Goal: Task Accomplishment & Management: Manage account settings

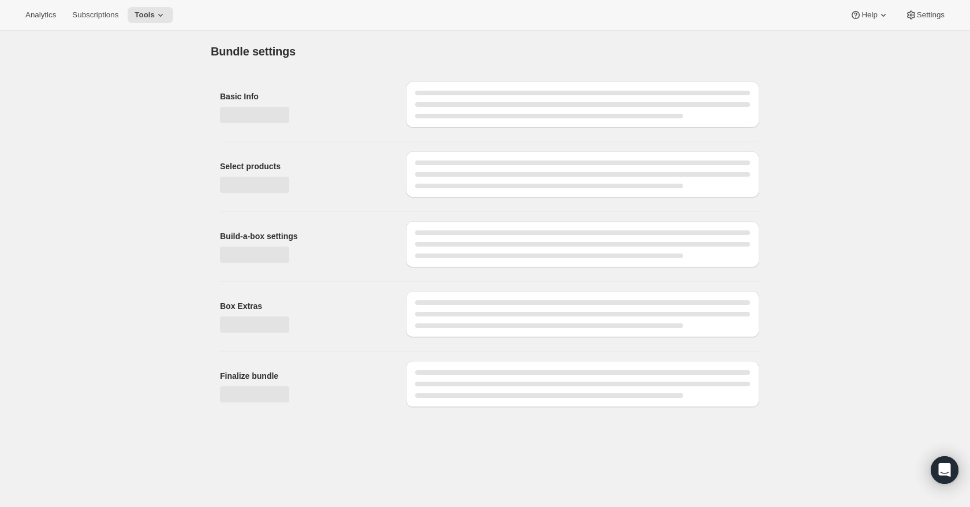
type input "FD Training Treat 2-Pack Bundle"
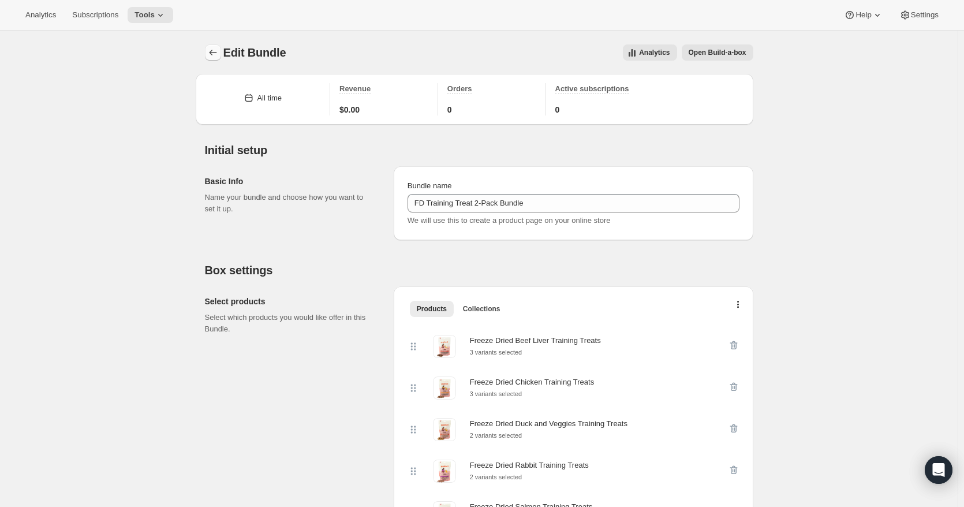
click at [214, 57] on icon "Bundles" at bounding box center [213, 53] width 12 height 12
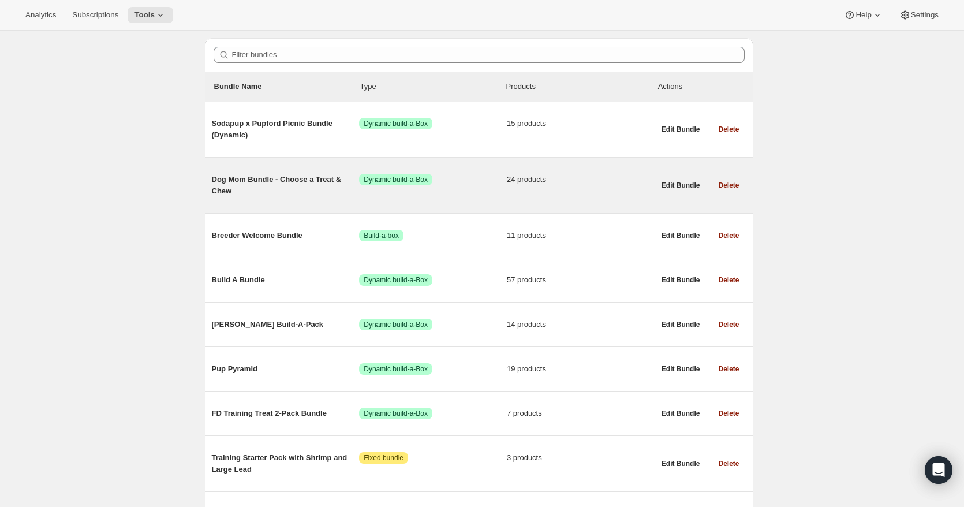
scroll to position [115, 0]
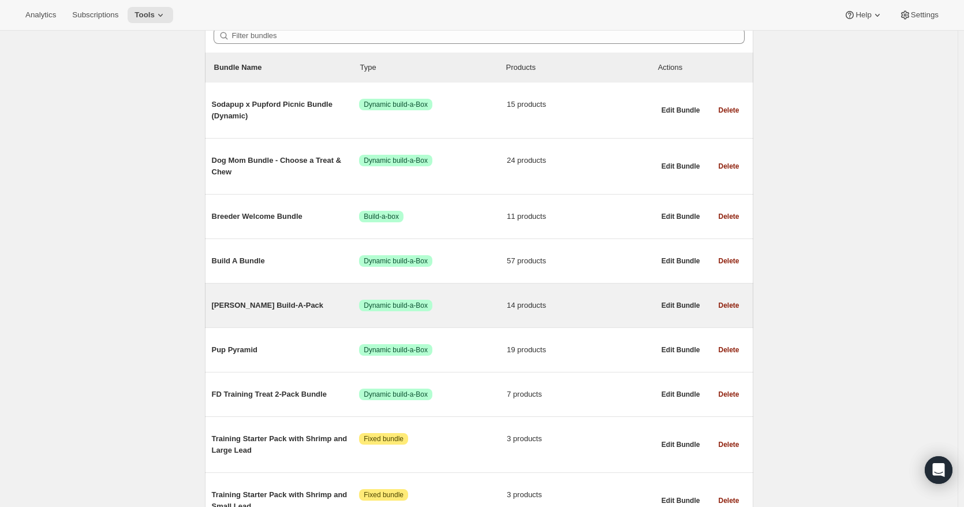
click at [276, 311] on span "[PERSON_NAME] Build-A-Pack" at bounding box center [286, 306] width 148 height 12
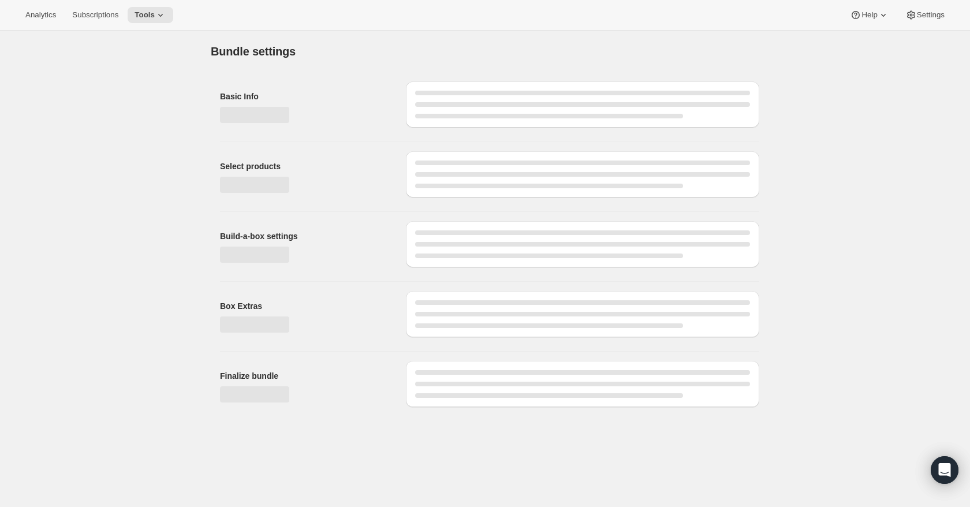
type input "[PERSON_NAME] Build-A-Pack"
checkbox input "true"
select select "BOTH"
type input "4"
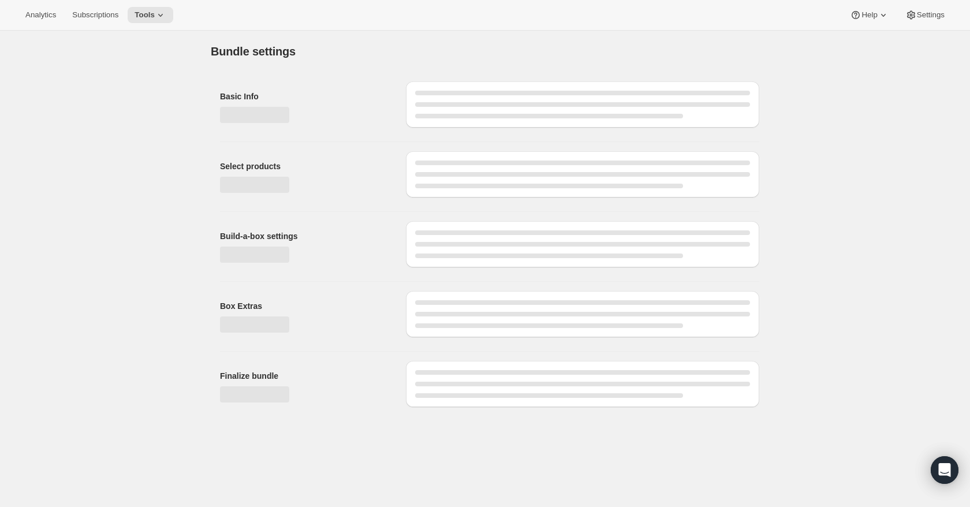
type input "Add up to 4 bags"
select select "gid://shopify/ProductVariant/41538299887691_1c0b48a2-5cc9-4235-8fbb-dbcc74c14252"
select select "minMax"
select select "gid://shopify/ProductVariant/41538299887691_52e116cc-be4a-4c7e-826e-fb73765c69ce"
select select "BOTH"
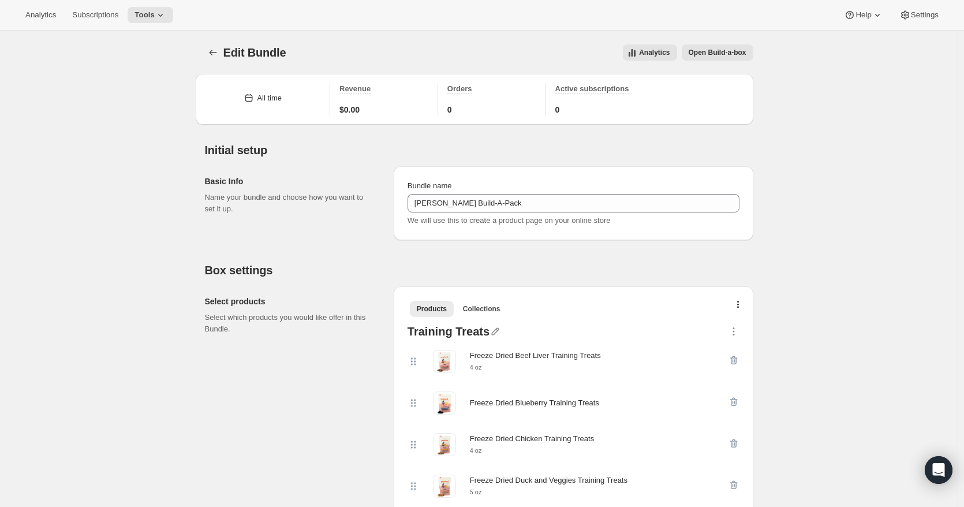
click at [720, 56] on span "Open Build-a-box" at bounding box center [718, 52] width 58 height 9
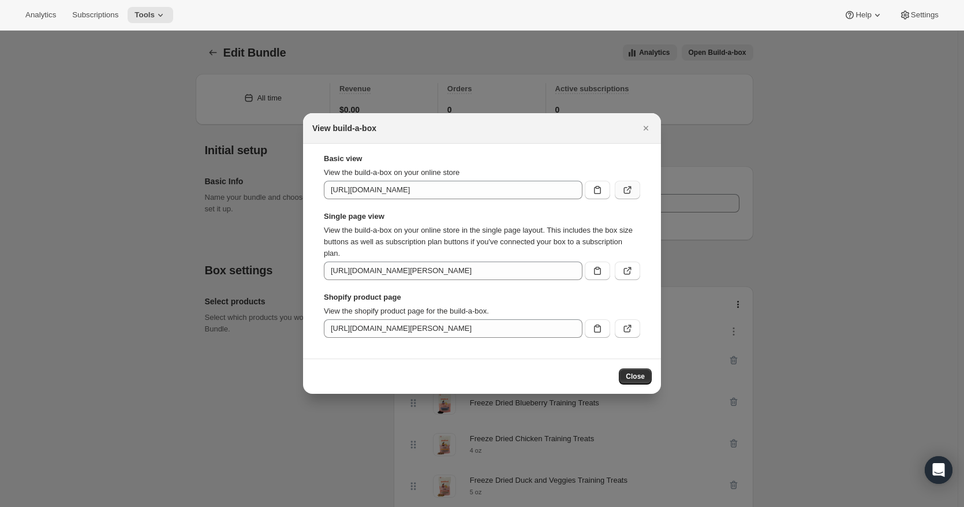
click at [627, 196] on button ":r66:" at bounding box center [627, 190] width 25 height 18
click at [618, 332] on button ":r66:" at bounding box center [627, 328] width 25 height 18
click at [631, 273] on icon ":r66:" at bounding box center [628, 271] width 12 height 12
